Goal: Transaction & Acquisition: Book appointment/travel/reservation

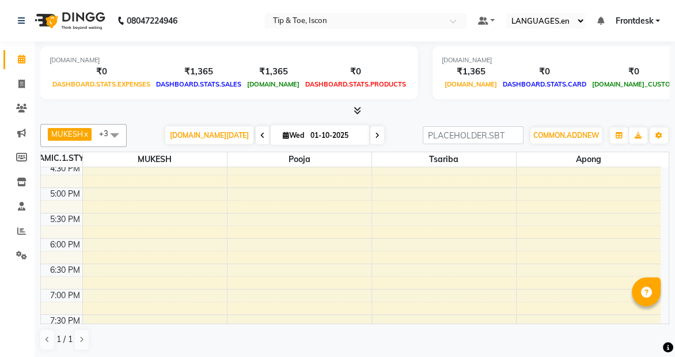
scroll to position [443, 0]
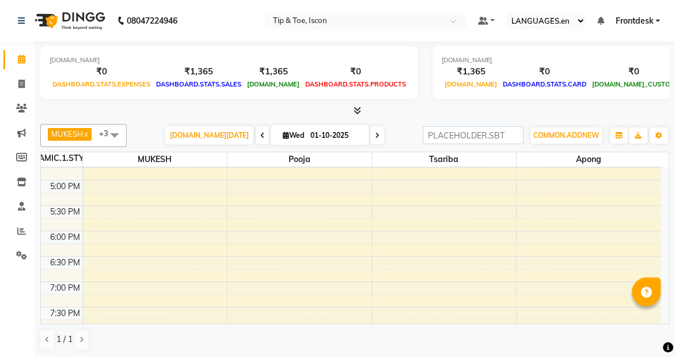
click at [293, 265] on div "8:00 AM 8:30 AM 9:00 AM 9:30 AM 10:00 AM 10:30 AM 11:00 AM 11:30 AM 12:00 PM 12…" at bounding box center [351, 53] width 620 height 659
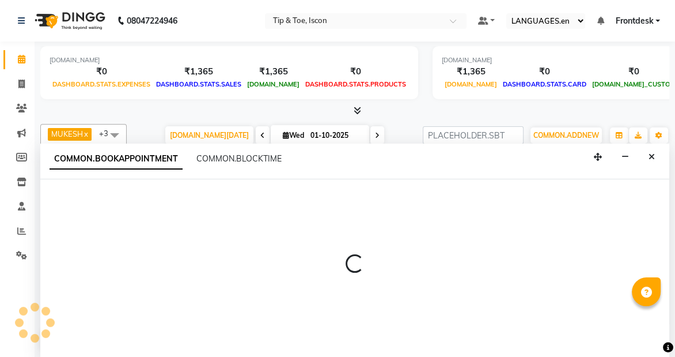
select select "42671"
select select "tentative"
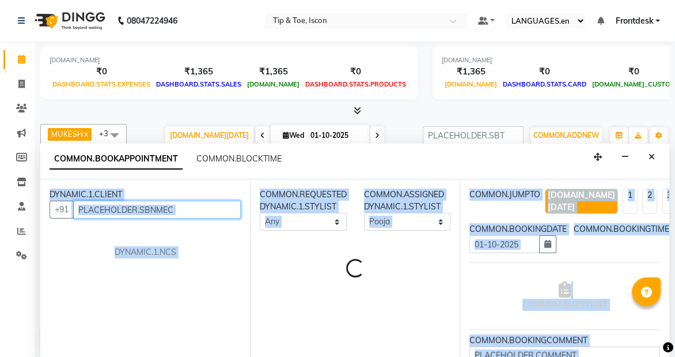
select select "1110"
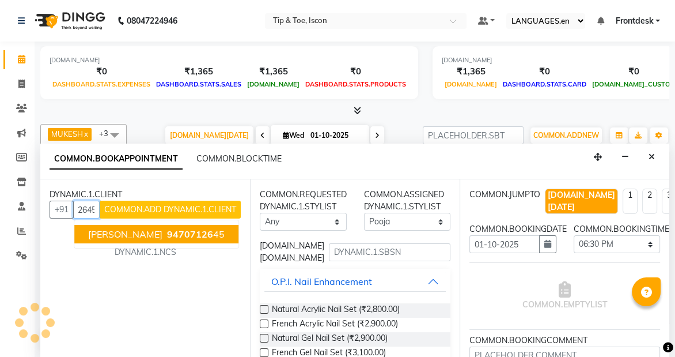
scroll to position [0, 0]
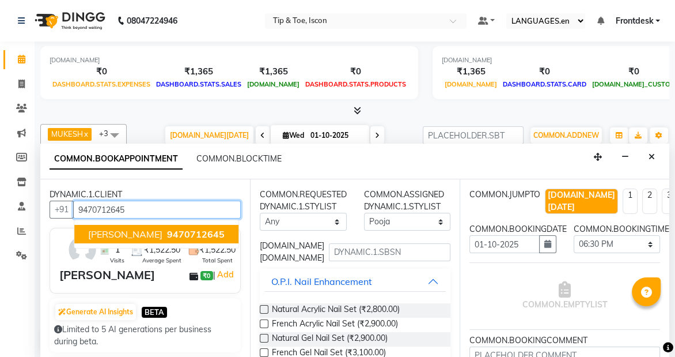
click at [190, 236] on span "9470712645" at bounding box center [196, 234] width 58 height 12
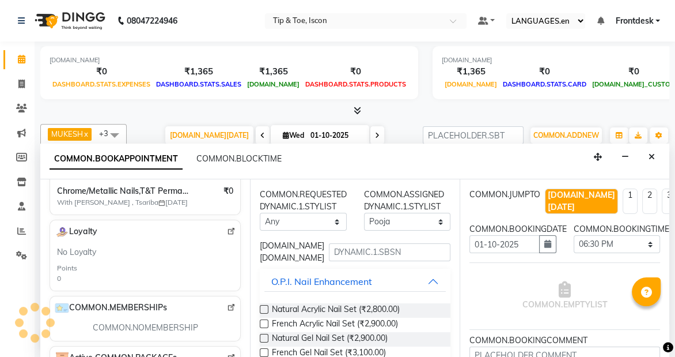
scroll to position [248, 0]
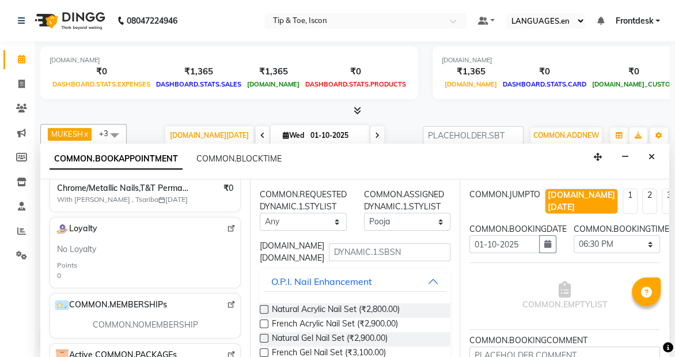
type input "9470712645"
click at [417, 253] on input "text" at bounding box center [390, 252] width 122 height 18
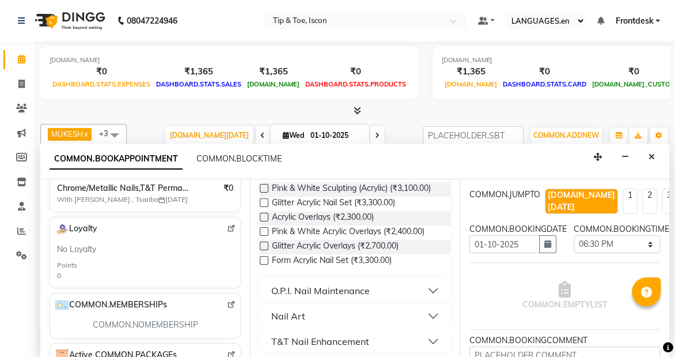
scroll to position [67, 0]
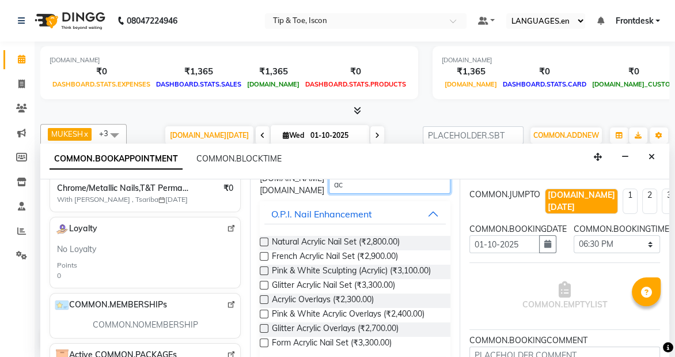
type input "a"
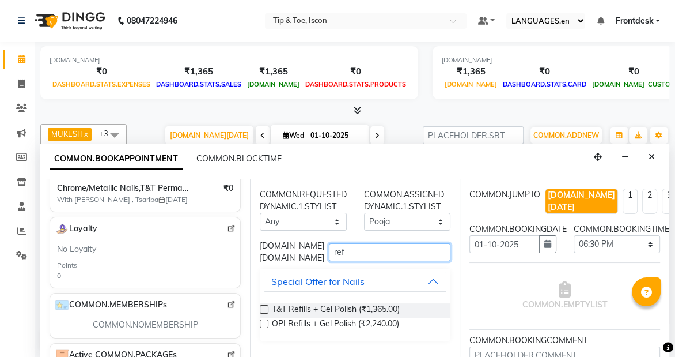
scroll to position [0, 0]
type input "ref"
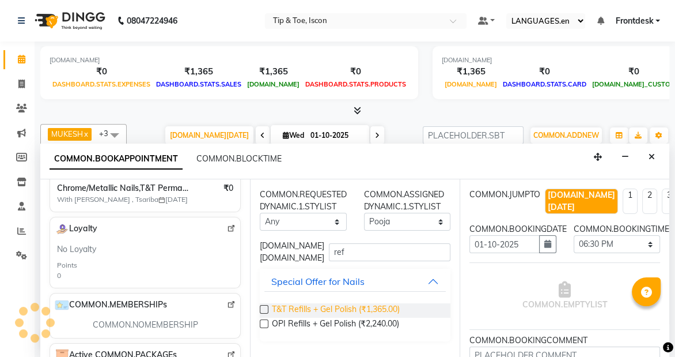
click at [349, 310] on span "T&T Refills + Gel Polish (₹1,365.00)" at bounding box center [336, 310] width 128 height 14
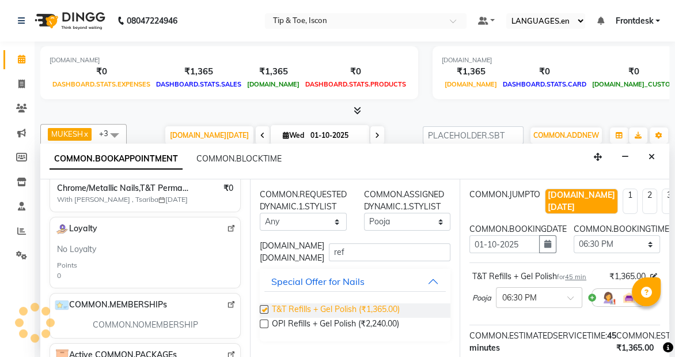
checkbox input "false"
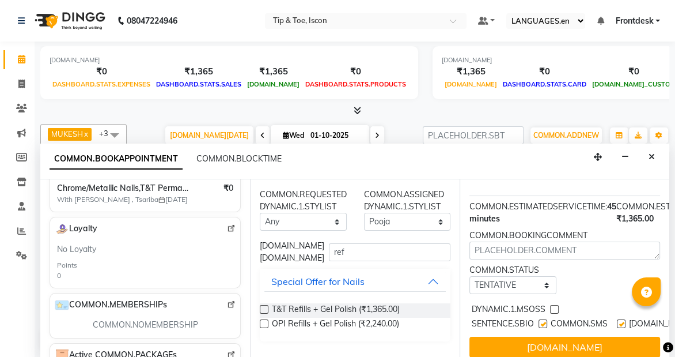
scroll to position [133, 0]
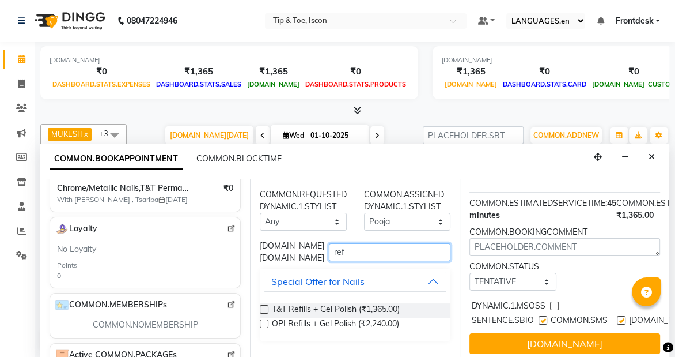
click at [414, 251] on input "ref" at bounding box center [390, 252] width 122 height 18
type input "r"
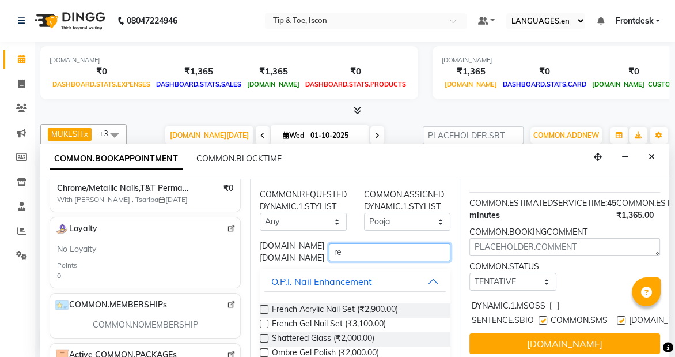
type input "r"
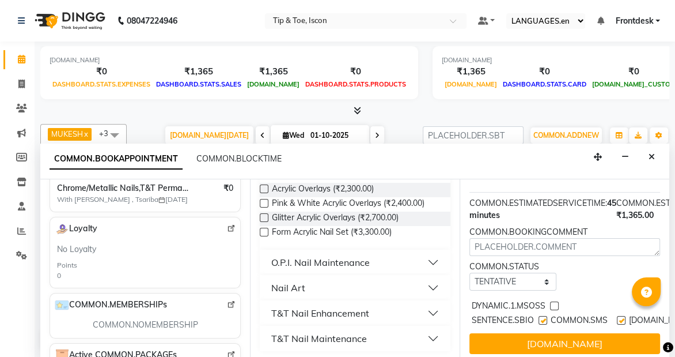
scroll to position [190, 0]
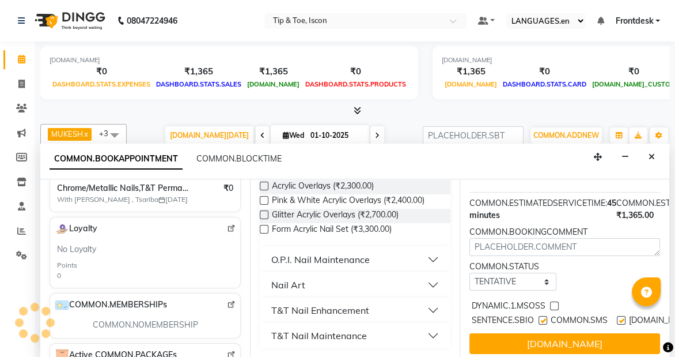
type input "acr"
click at [425, 305] on button "T&T Nail Enhancement" at bounding box center [356, 310] width 182 height 21
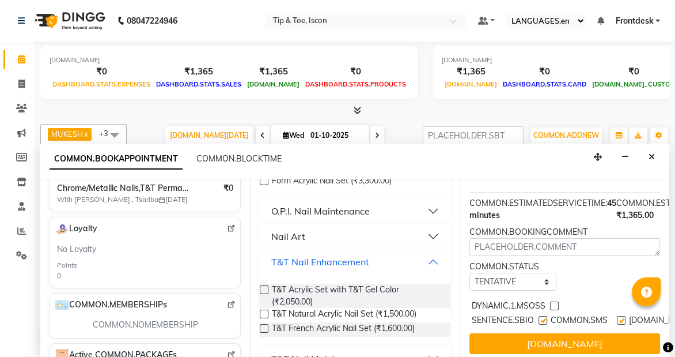
scroll to position [261, 0]
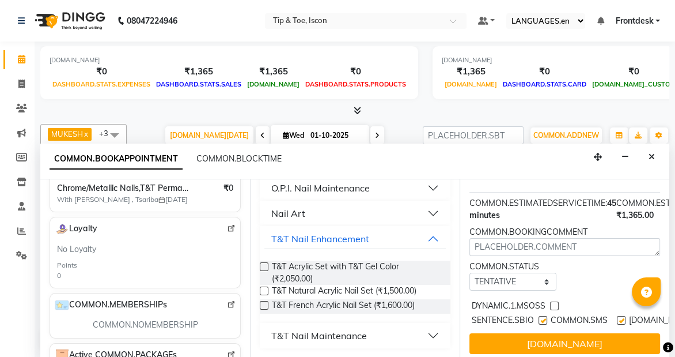
click at [418, 331] on button "T&T Nail Maintenance" at bounding box center [356, 335] width 182 height 21
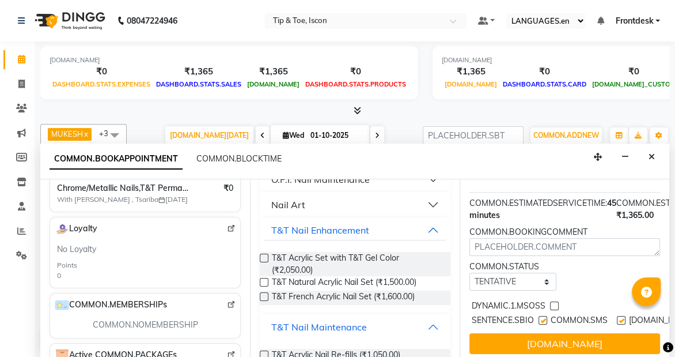
scroll to position [318, 0]
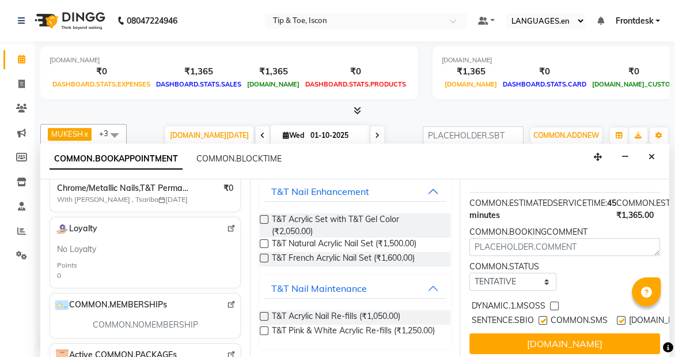
click at [265, 312] on label at bounding box center [264, 316] width 9 height 9
click at [265, 313] on input "checkbox" at bounding box center [263, 316] width 7 height 7
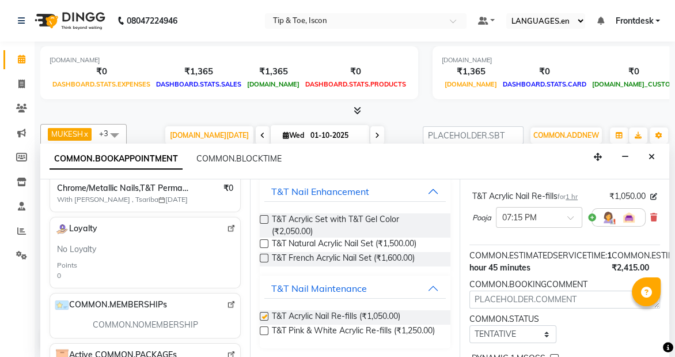
checkbox input "false"
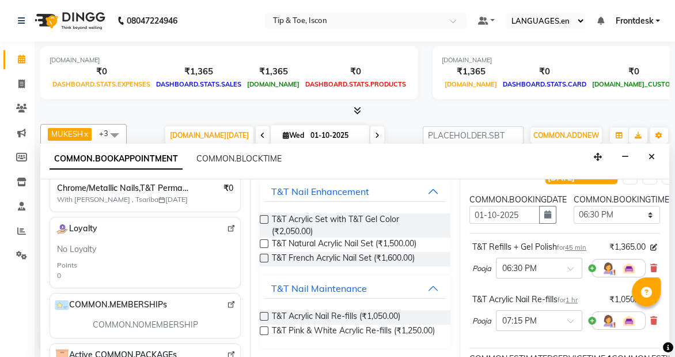
scroll to position [28, 0]
click at [653, 265] on icon at bounding box center [654, 269] width 7 height 8
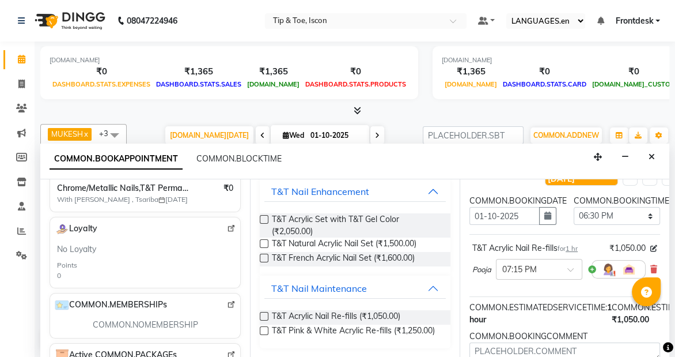
scroll to position [133, 0]
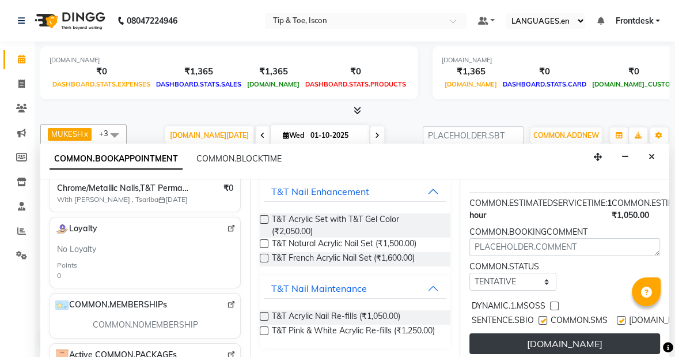
click at [638, 333] on button "[DOMAIN_NAME]" at bounding box center [565, 343] width 191 height 21
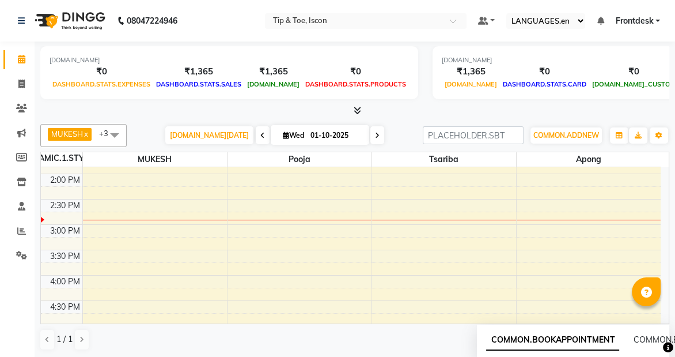
scroll to position [296, 0]
click at [126, 221] on div "8:00 AM 8:30 AM 9:00 AM 9:30 AM 10:00 AM 10:30 AM 11:00 AM 11:30 AM 12:00 PM 12…" at bounding box center [351, 200] width 620 height 659
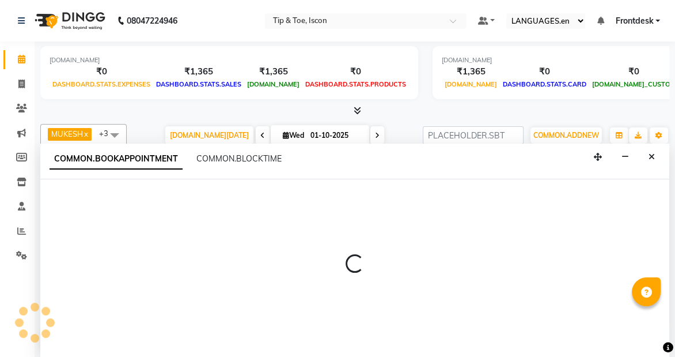
select select "42646"
select select "885"
select select "tentative"
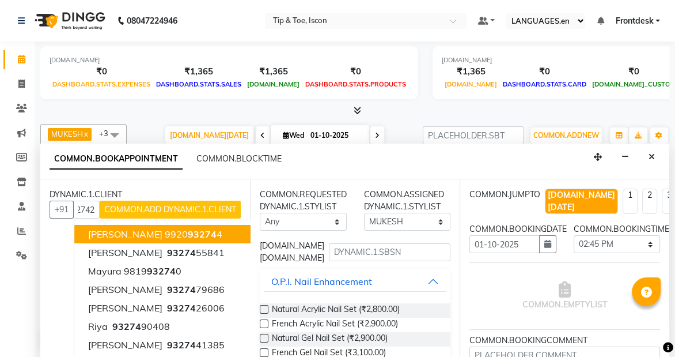
scroll to position [0, 13]
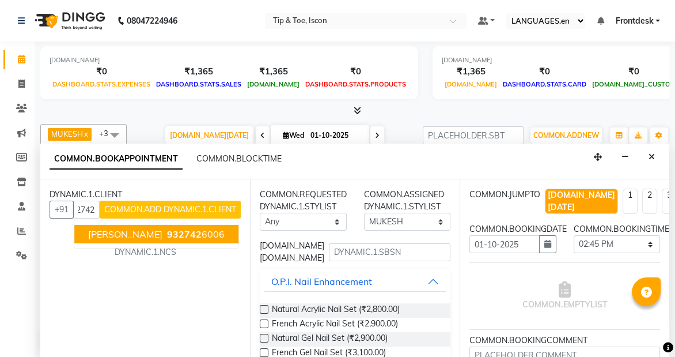
click at [167, 231] on span "932742" at bounding box center [184, 234] width 35 height 12
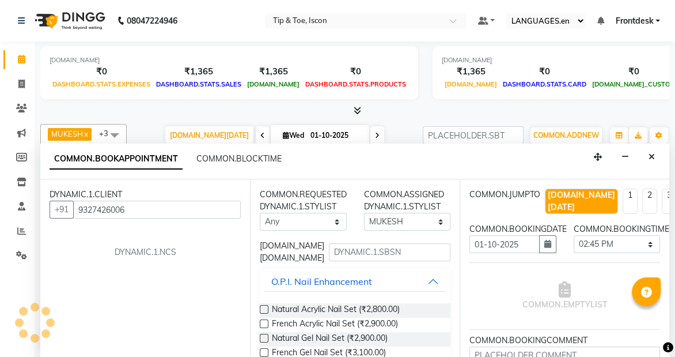
scroll to position [0, 0]
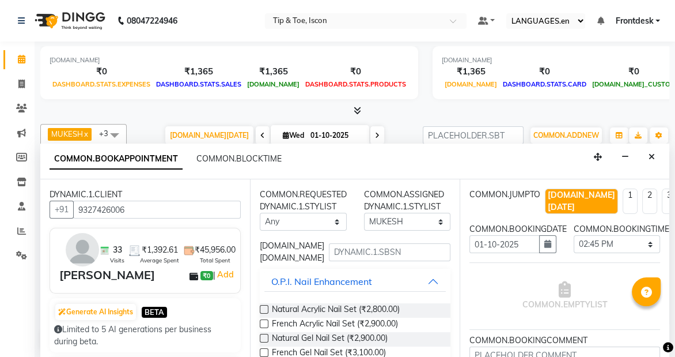
type input "9327426006"
click at [369, 247] on input "text" at bounding box center [390, 252] width 122 height 18
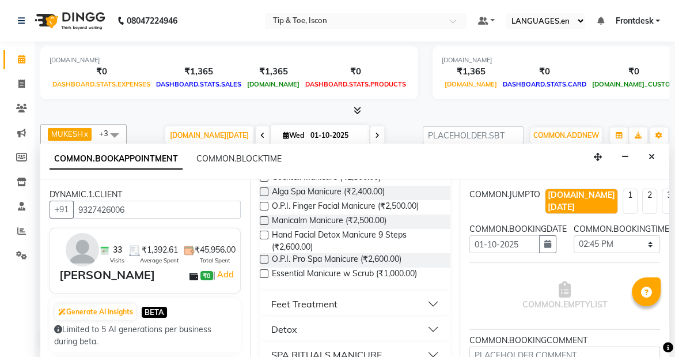
scroll to position [179, 0]
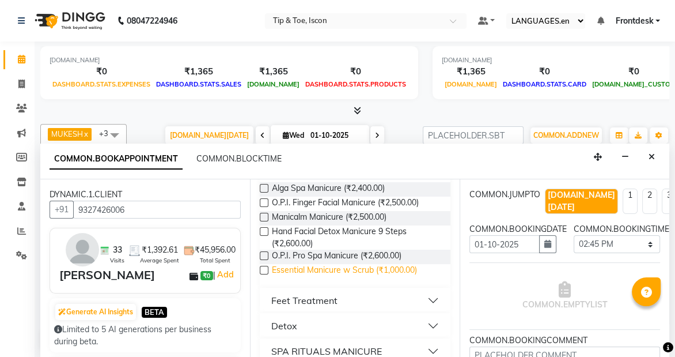
type input "mani"
click at [413, 270] on span "Essential Manicure w Scrub (₹1,000.00)" at bounding box center [344, 271] width 145 height 14
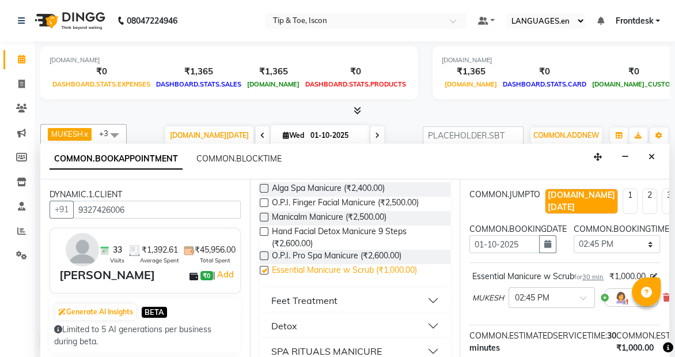
checkbox input "false"
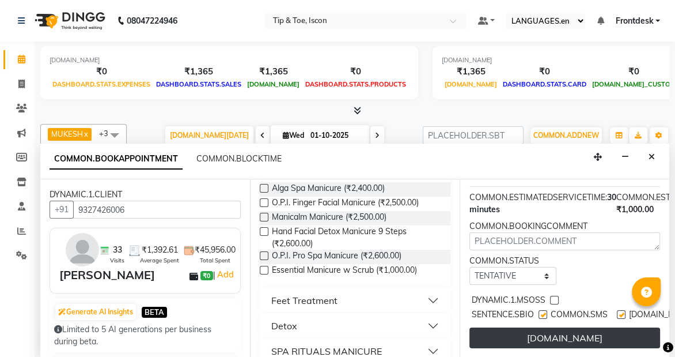
click at [625, 327] on button "[DOMAIN_NAME]" at bounding box center [565, 337] width 191 height 21
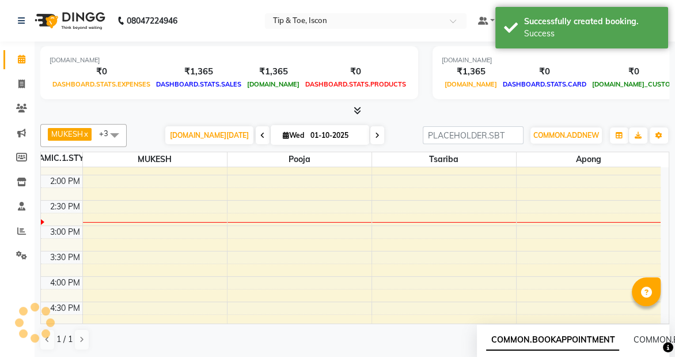
scroll to position [0, 0]
